Goal: Navigation & Orientation: Go to known website

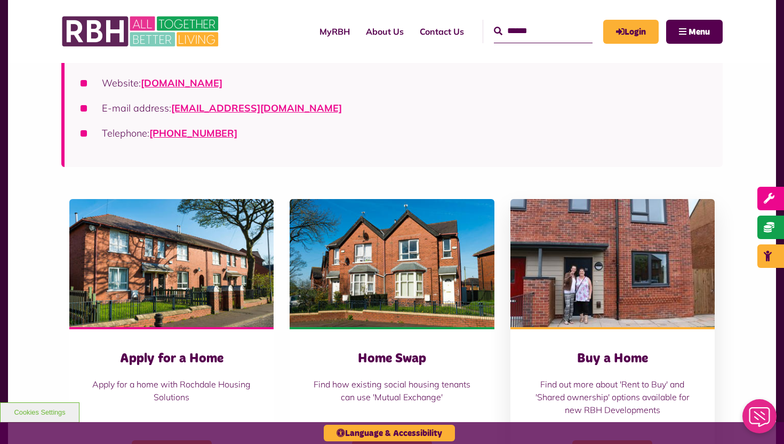
scroll to position [94, 0]
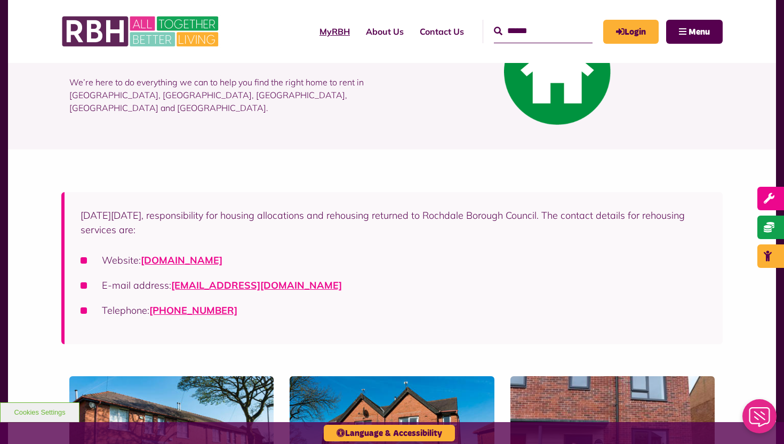
click at [312, 33] on link "MyRBH" at bounding box center [334, 31] width 46 height 29
